Goal: Navigation & Orientation: Find specific page/section

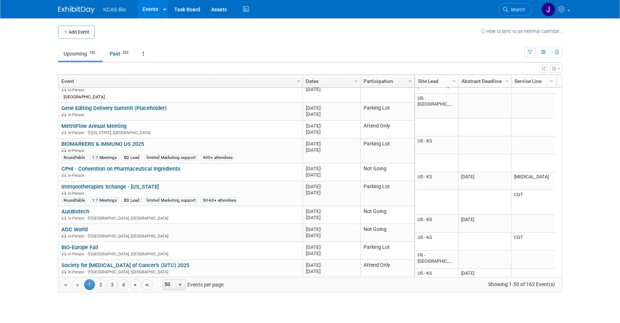
scroll to position [526, 0]
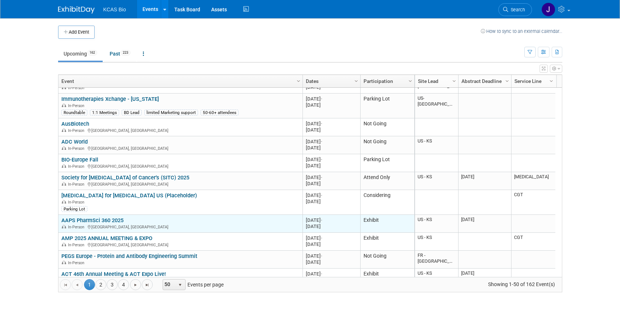
click at [89, 220] on link "AAPS PharmSci 360 2025" at bounding box center [92, 220] width 62 height 7
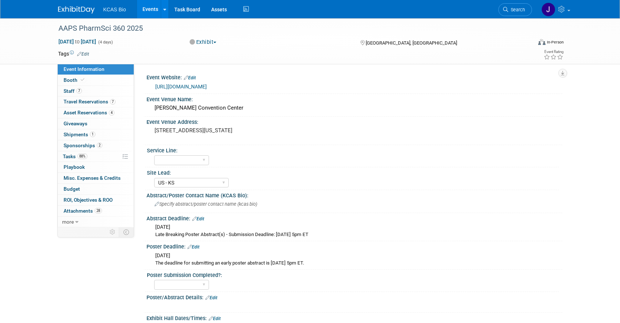
select select "US - KS"
click at [69, 90] on span "Staff 7" at bounding box center [73, 91] width 18 height 6
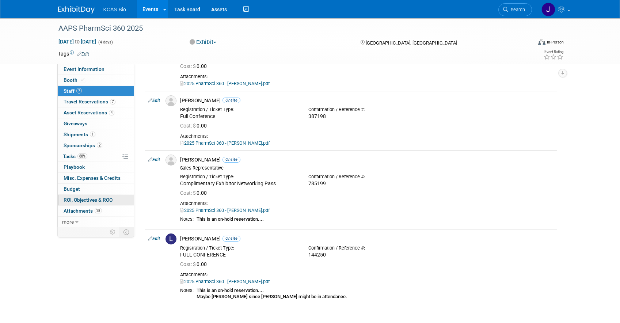
scroll to position [292, 0]
